Goal: Task Accomplishment & Management: Complete application form

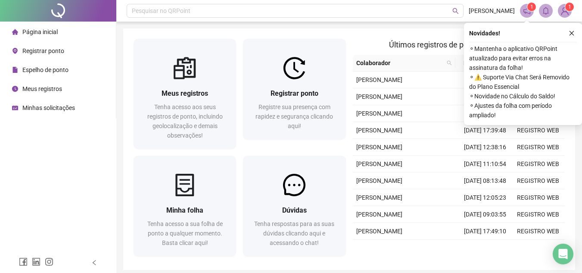
click at [43, 48] on span "Registrar ponto" at bounding box center [43, 50] width 42 height 7
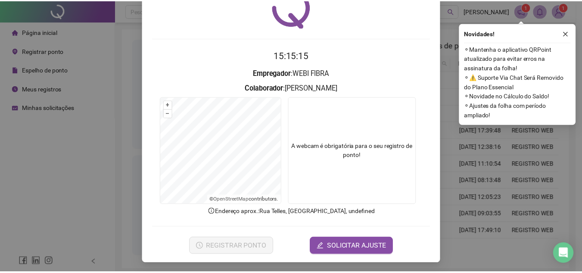
scroll to position [45, 0]
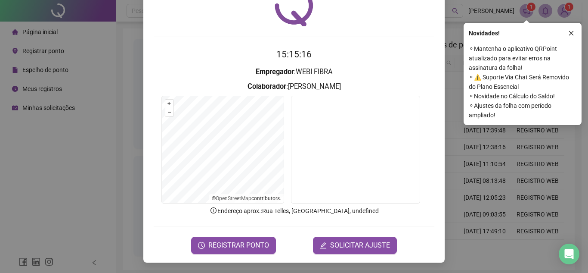
click at [90, 165] on div "Registro de ponto web 15:15:16 Empregador : WEBI FIBRA Colaborador : [PERSON_NA…" at bounding box center [294, 136] width 588 height 273
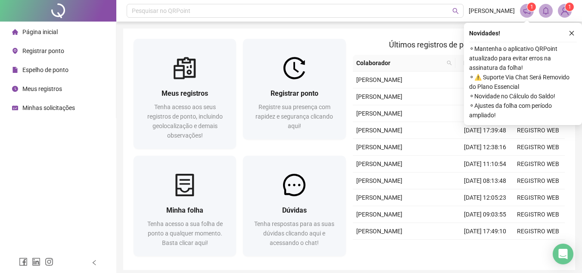
click at [53, 73] on span "Espelho de ponto" at bounding box center [45, 69] width 46 height 7
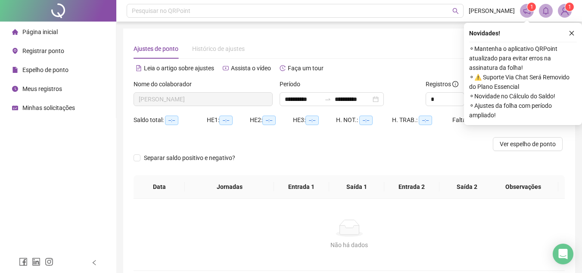
type input "**********"
click at [389, 149] on div at bounding box center [296, 144] width 324 height 14
click at [574, 33] on icon "close" at bounding box center [572, 33] width 6 height 6
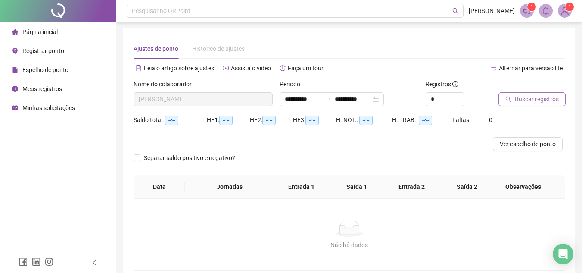
click at [533, 97] on span "Buscar registros" at bounding box center [537, 98] width 44 height 9
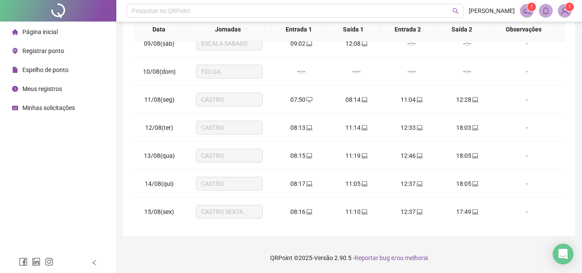
scroll to position [234, 0]
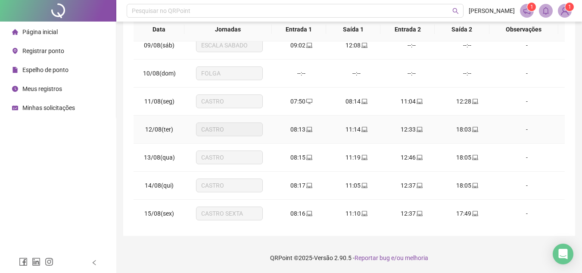
click at [309, 130] on icon "laptop" at bounding box center [309, 129] width 6 height 5
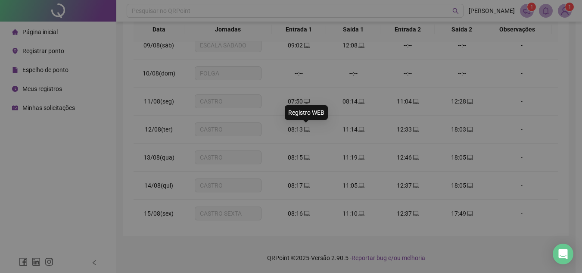
type input "**********"
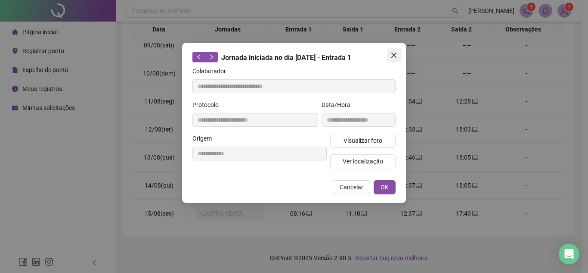
click at [396, 51] on button "Close" at bounding box center [394, 55] width 14 height 14
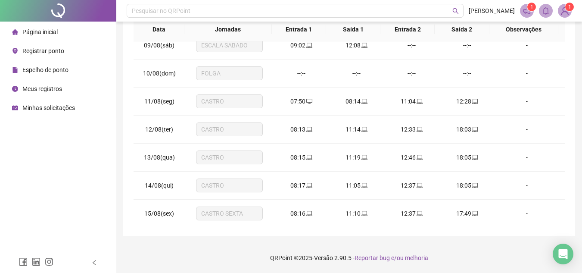
click at [34, 50] on span "Registrar ponto" at bounding box center [43, 50] width 42 height 7
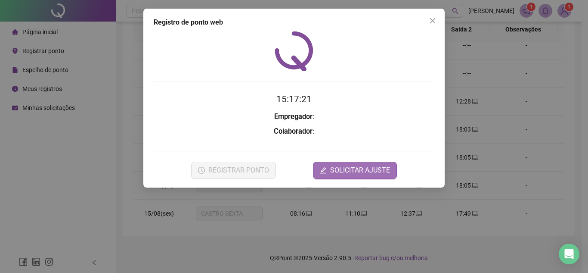
click at [353, 171] on span "SOLICITAR AJUSTE" at bounding box center [360, 170] width 60 height 10
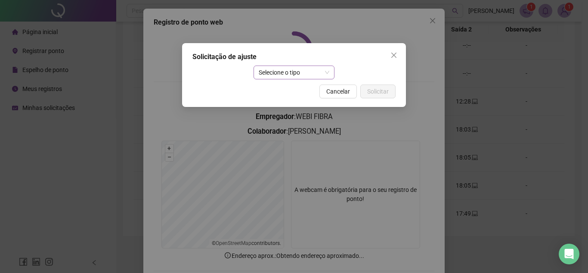
click at [328, 69] on span "Selecione o tipo" at bounding box center [294, 72] width 71 height 13
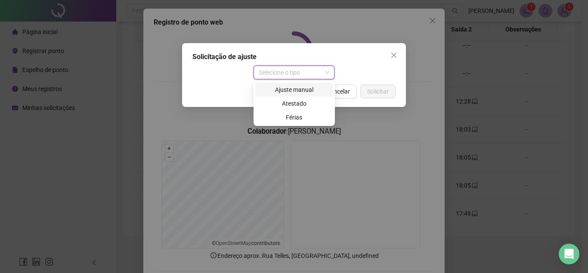
click at [311, 90] on div "Ajuste manual" at bounding box center [295, 89] width 68 height 9
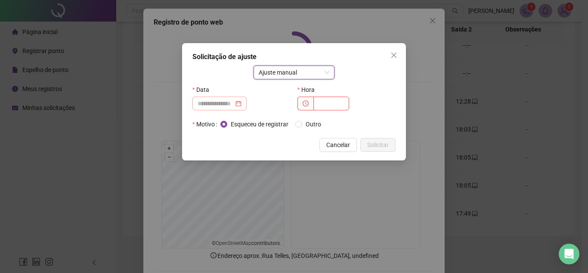
click at [242, 102] on div at bounding box center [220, 103] width 44 height 9
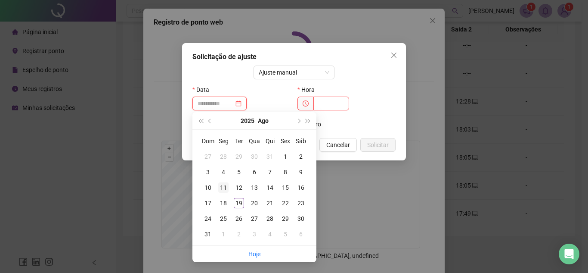
type input "**********"
click at [224, 189] on div "11" at bounding box center [223, 187] width 10 height 10
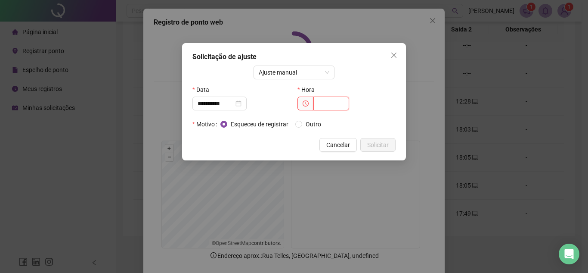
click at [324, 105] on input "text" at bounding box center [332, 104] width 36 height 14
type input "*****"
click at [379, 143] on span "Solicitar" at bounding box center [378, 144] width 22 height 9
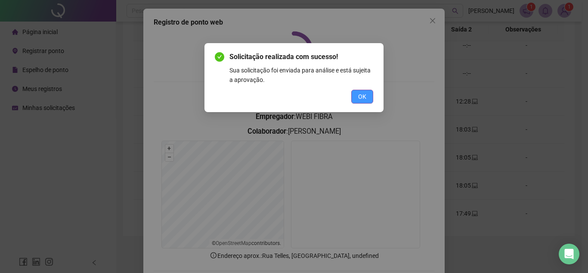
click at [364, 96] on span "OK" at bounding box center [362, 96] width 8 height 9
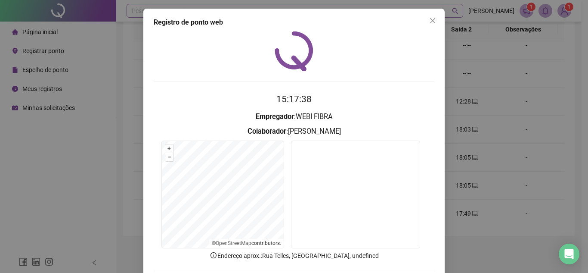
drag, startPoint x: 430, startPoint y: 20, endPoint x: 414, endPoint y: 4, distance: 22.8
click at [430, 20] on icon "close" at bounding box center [432, 20] width 5 height 5
